Goal: Information Seeking & Learning: Learn about a topic

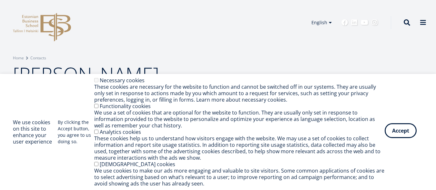
drag, startPoint x: 406, startPoint y: 129, endPoint x: 403, endPoint y: 129, distance: 3.3
click at [405, 129] on button "Accept" at bounding box center [400, 130] width 32 height 15
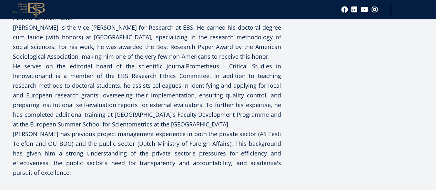
scroll to position [258, 0]
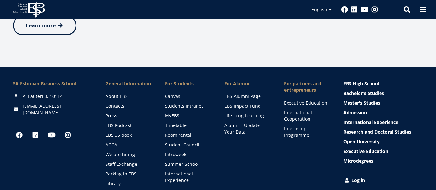
scroll to position [290, 0]
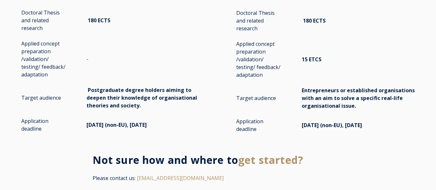
scroll to position [1354, 0]
